Goal: Find specific page/section: Find specific page/section

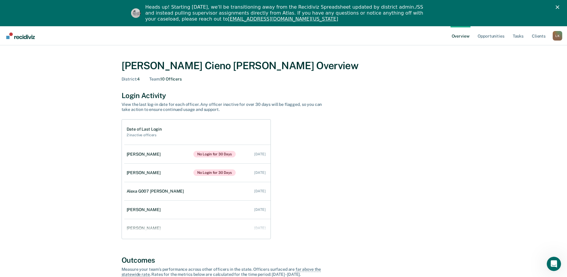
click at [558, 33] on div "L K" at bounding box center [557, 36] width 10 height 10
click at [532, 64] on link "Go to Operations" at bounding box center [533, 64] width 48 height 5
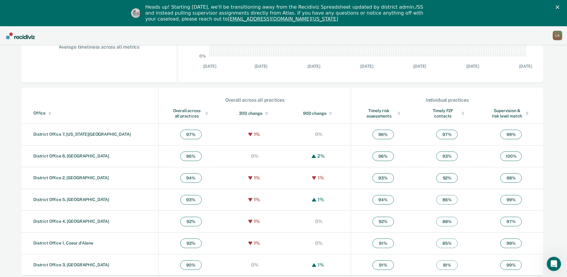
scroll to position [165, 0]
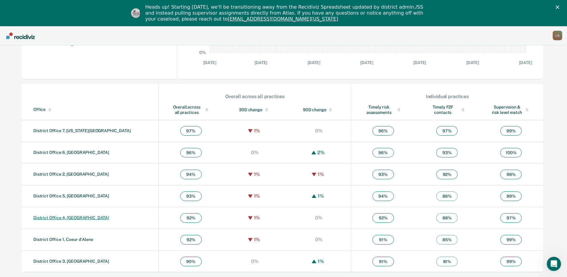
click at [70, 216] on link "District Office 4, [GEOGRAPHIC_DATA]" at bounding box center [71, 217] width 76 height 5
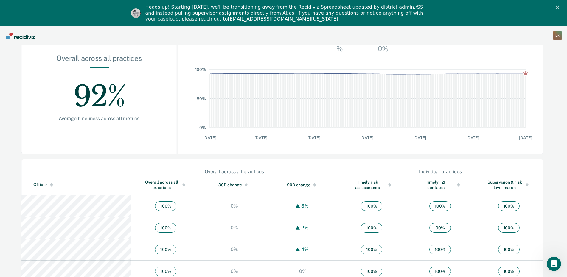
scroll to position [89, 0]
click at [50, 184] on div at bounding box center [51, 183] width 3 height 1
click at [50, 185] on div at bounding box center [51, 185] width 3 height 1
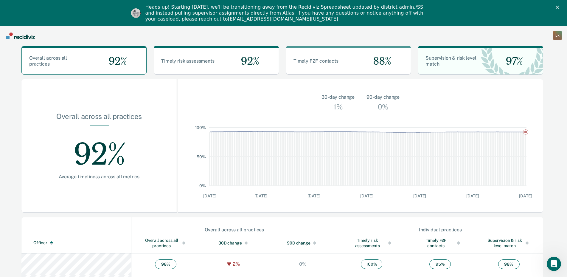
scroll to position [60, 0]
